Goal: Task Accomplishment & Management: Manage account settings

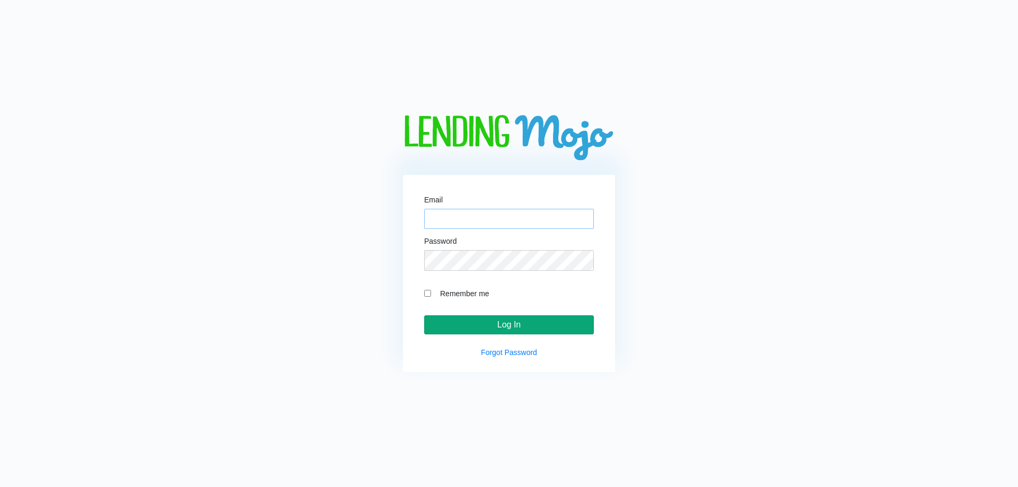
type input "[PERSON_NAME][EMAIL_ADDRESS][DOMAIN_NAME]"
click at [496, 324] on input "Log In" at bounding box center [509, 324] width 170 height 19
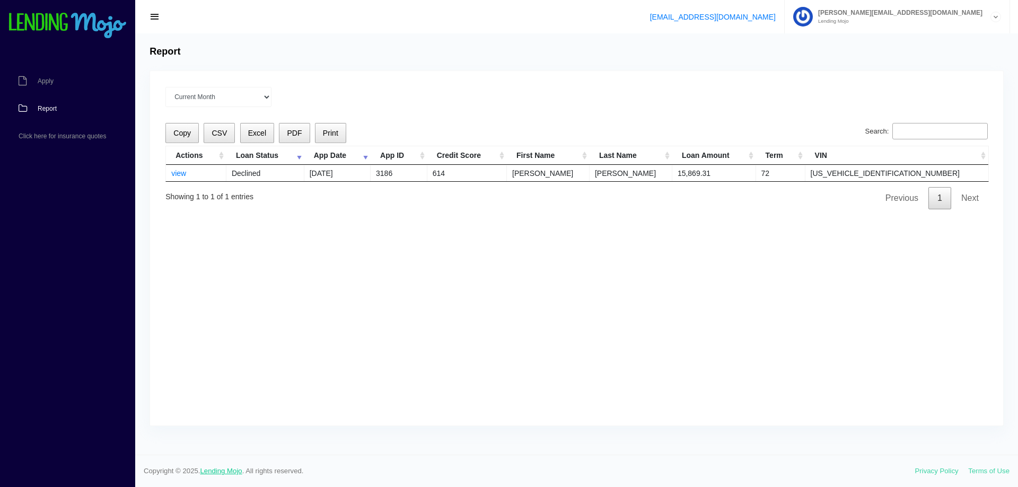
click at [229, 470] on link "Lending Mojo" at bounding box center [221, 471] width 42 height 8
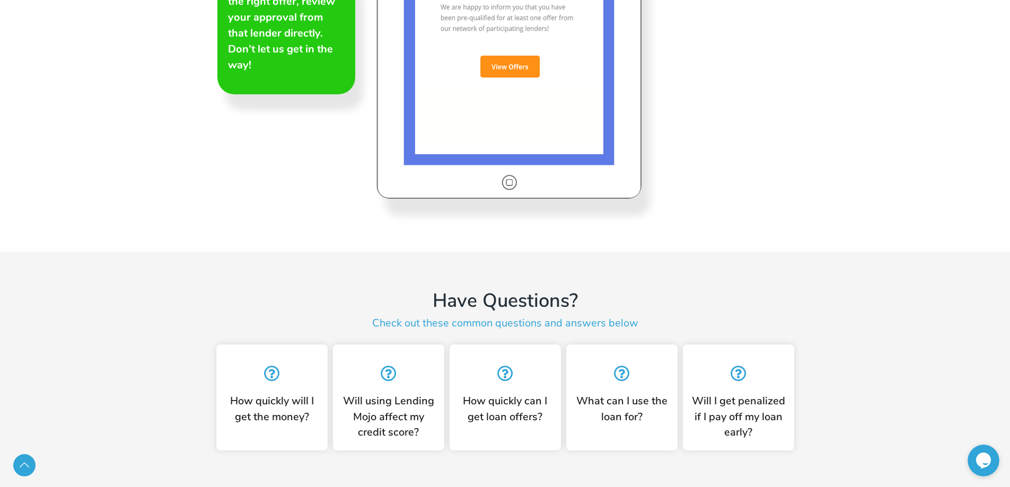
scroll to position [2638, 0]
